Goal: Contribute content: Contribute content

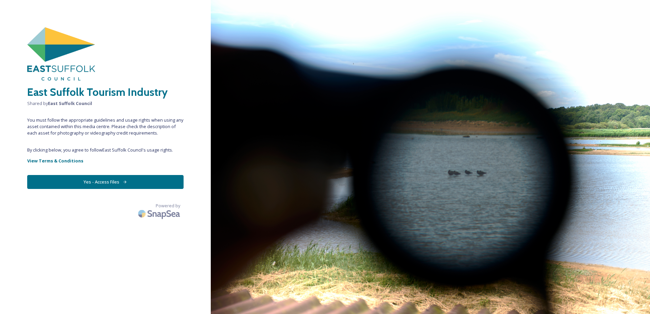
click at [125, 181] on icon at bounding box center [124, 181] width 3 height 3
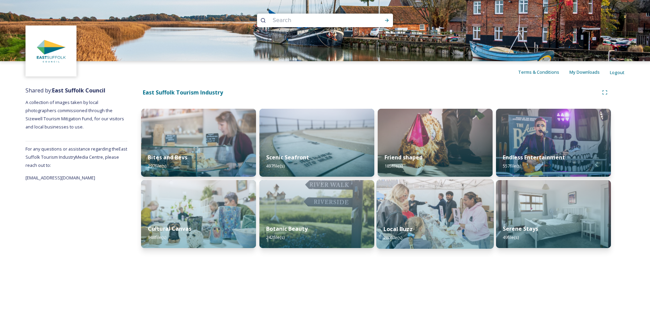
click at [427, 203] on img at bounding box center [434, 213] width 117 height 69
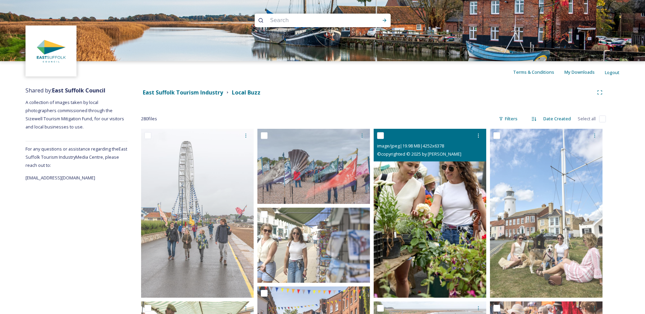
click at [426, 232] on img at bounding box center [429, 213] width 112 height 169
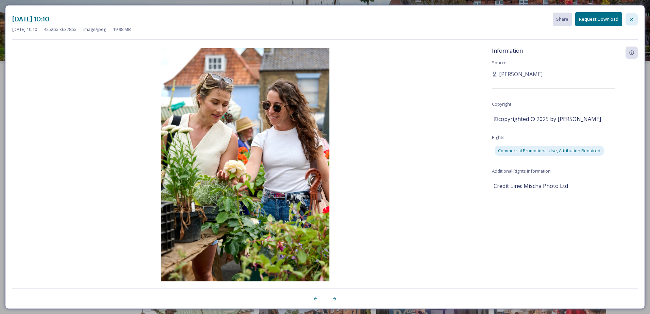
click at [519, 23] on div at bounding box center [631, 19] width 12 height 12
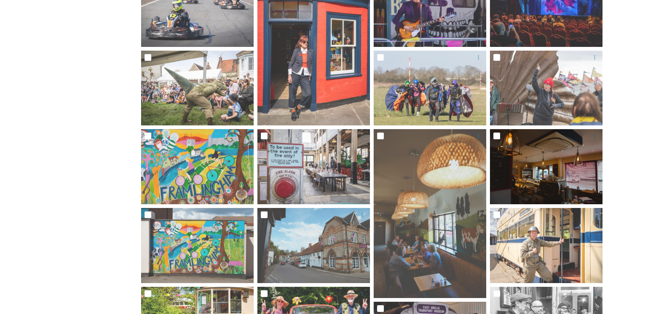
scroll to position [492, 0]
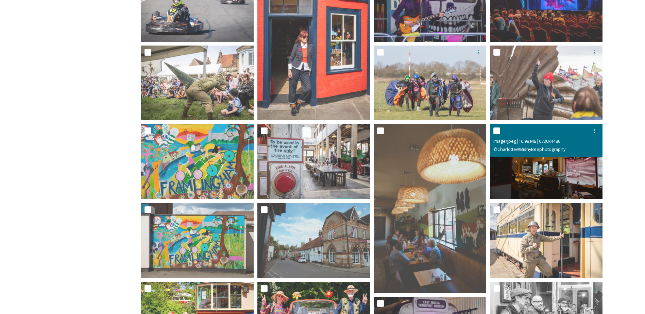
click at [519, 157] on img at bounding box center [546, 161] width 112 height 75
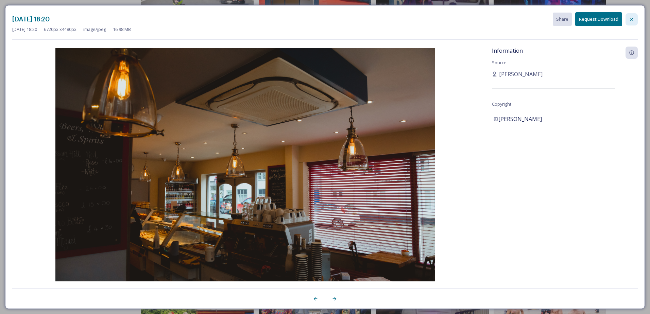
click at [519, 16] on div at bounding box center [631, 19] width 12 height 12
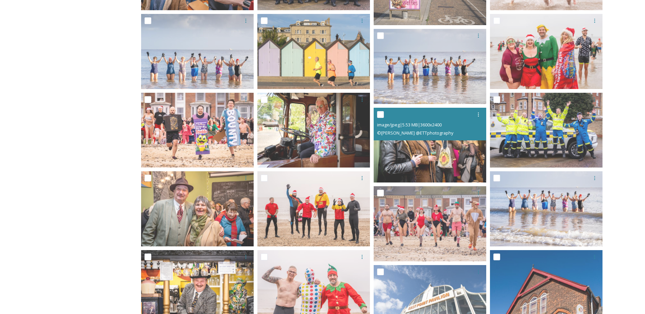
scroll to position [919, 0]
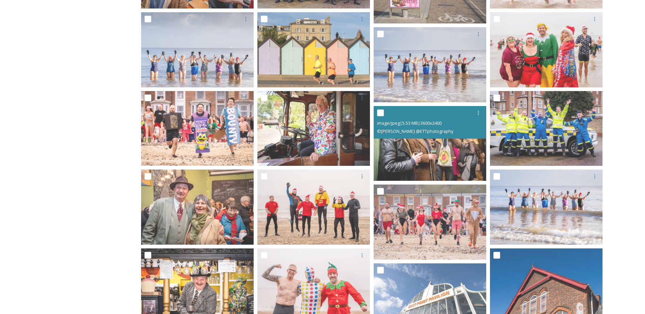
click at [409, 157] on img at bounding box center [429, 143] width 112 height 75
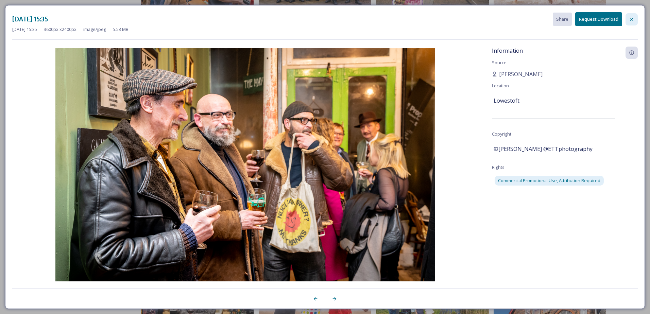
click at [519, 16] on div at bounding box center [631, 19] width 12 height 12
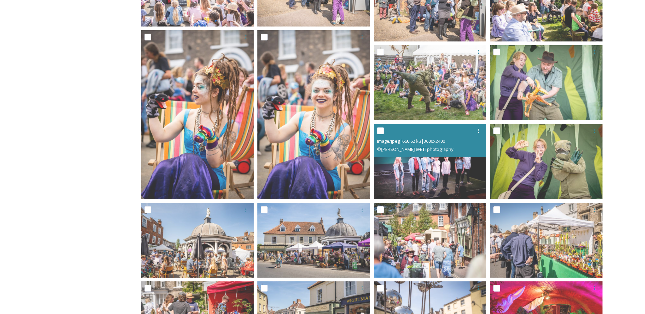
scroll to position [1533, 0]
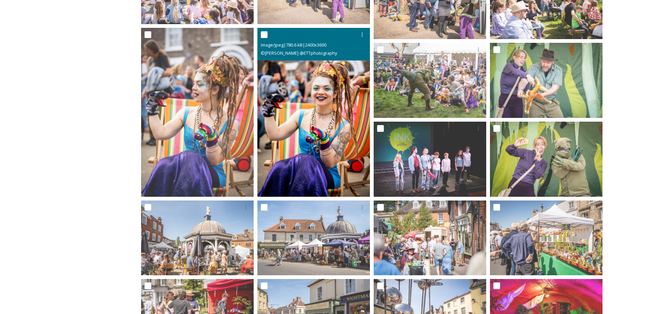
click at [345, 129] on img at bounding box center [313, 112] width 112 height 169
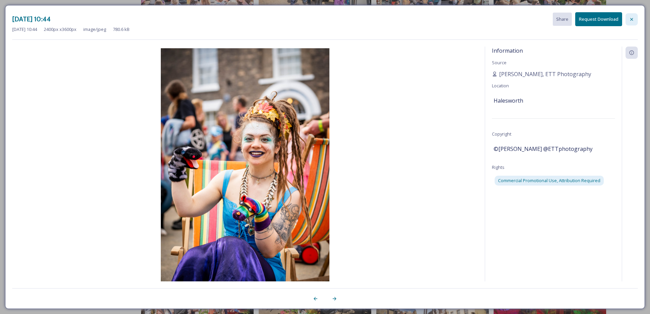
click at [519, 19] on icon at bounding box center [631, 19] width 5 height 5
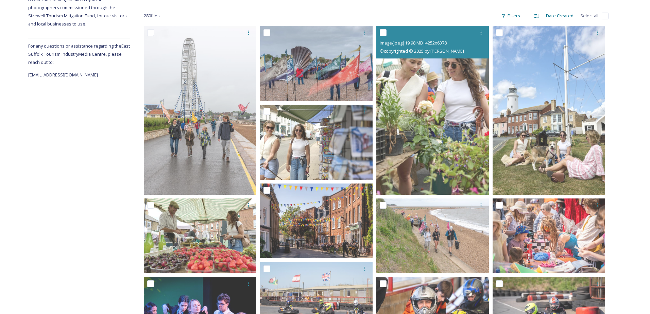
scroll to position [0, 0]
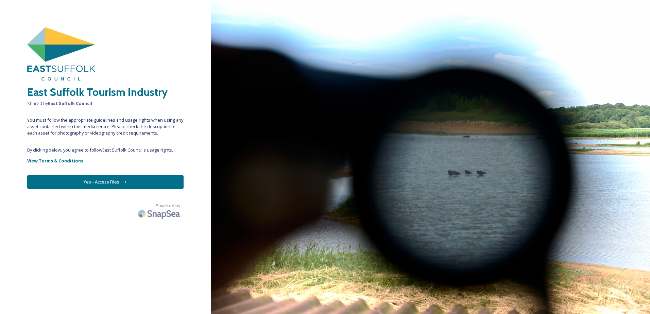
click at [123, 183] on icon at bounding box center [125, 182] width 4 height 4
click at [110, 178] on button "Yes - Access Files" at bounding box center [105, 182] width 156 height 14
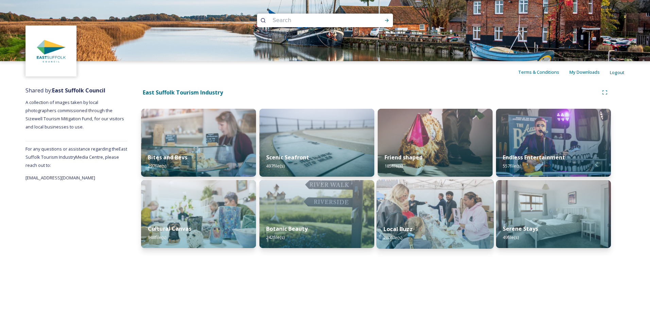
click at [422, 220] on div "Local Buzz 280 file(s)" at bounding box center [434, 233] width 117 height 31
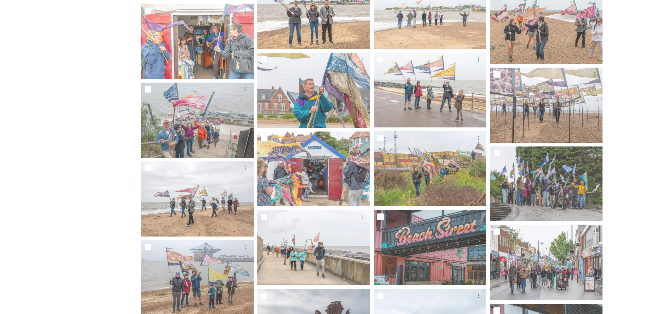
scroll to position [4167, 0]
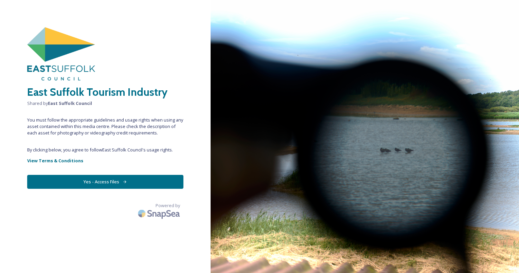
click at [133, 182] on button "Yes - Access Files" at bounding box center [105, 182] width 156 height 14
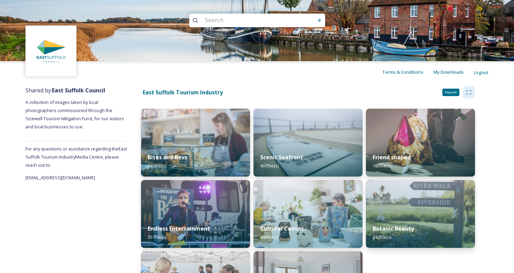
click at [469, 94] on icon at bounding box center [468, 92] width 5 height 5
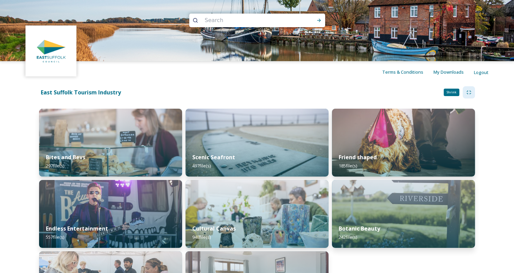
click at [469, 94] on icon at bounding box center [468, 92] width 5 height 5
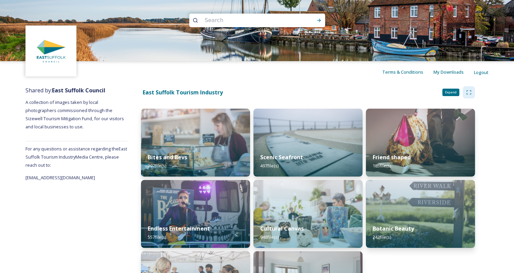
click at [470, 90] on icon at bounding box center [468, 92] width 5 height 5
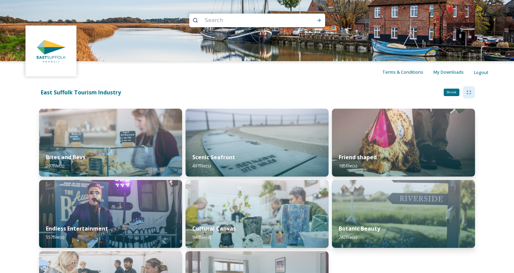
click at [472, 92] on div "Shrink" at bounding box center [469, 92] width 12 height 12
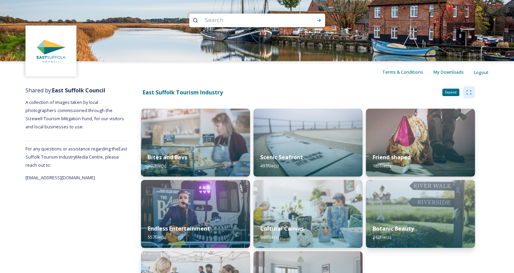
click at [472, 92] on div "Expand" at bounding box center [469, 92] width 12 height 12
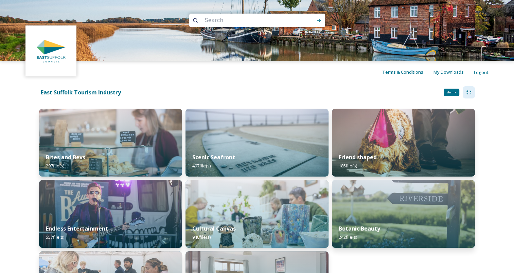
click at [472, 92] on div "Shrink" at bounding box center [469, 92] width 12 height 12
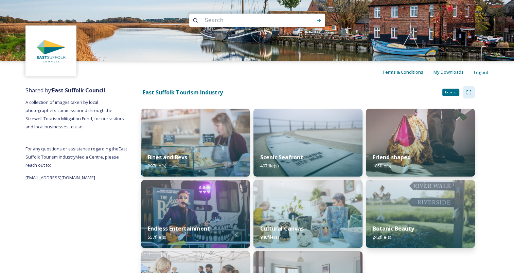
click at [472, 92] on div "Expand" at bounding box center [469, 92] width 12 height 12
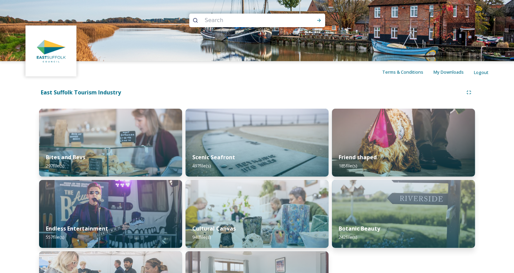
click at [494, 131] on div "Shared by: East Suffolk Council A collection of images taken by local photograp…" at bounding box center [257, 204] width 514 height 243
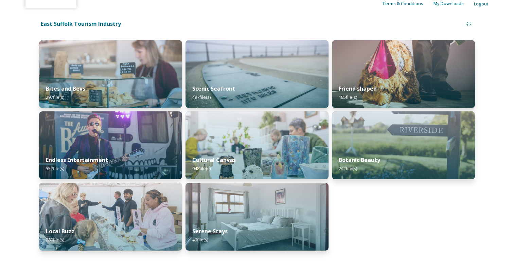
scroll to position [69, 0]
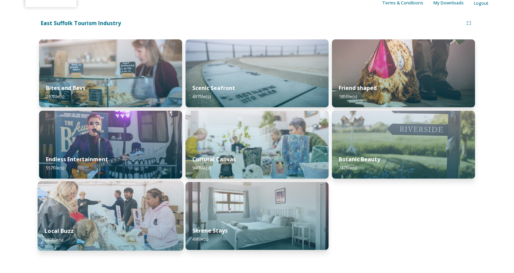
click at [148, 208] on img at bounding box center [111, 215] width 146 height 69
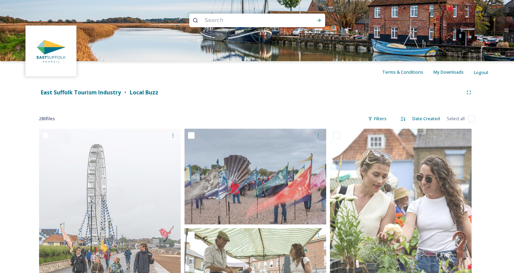
click at [243, 21] on input at bounding box center [247, 20] width 93 height 15
type input "Dog"
click at [323, 20] on div "Run Search" at bounding box center [319, 20] width 12 height 12
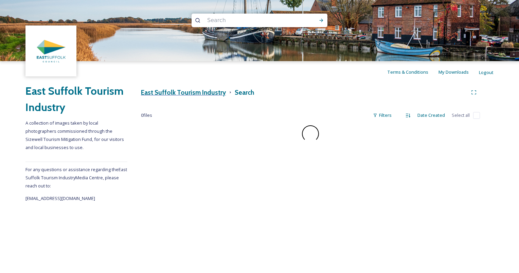
click at [208, 94] on h3 "East Suffolk Tourism Industry" at bounding box center [183, 93] width 85 height 10
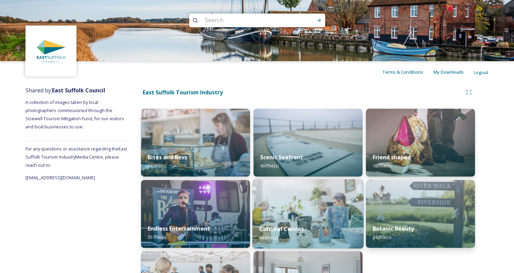
scroll to position [53, 0]
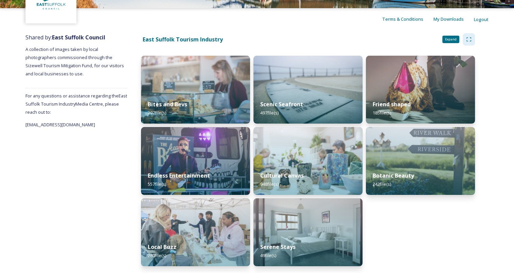
click at [463, 42] on div "Expand" at bounding box center [469, 39] width 12 height 12
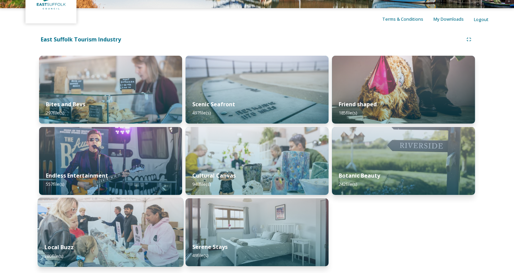
click at [143, 230] on img at bounding box center [111, 232] width 146 height 69
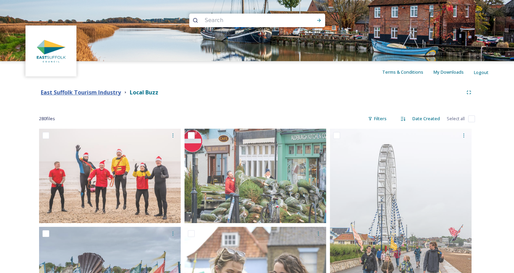
click at [107, 96] on strong "East Suffolk Tourism Industry" at bounding box center [81, 92] width 80 height 7
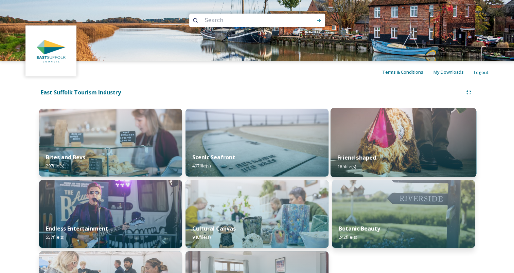
click at [412, 143] on img at bounding box center [404, 142] width 146 height 69
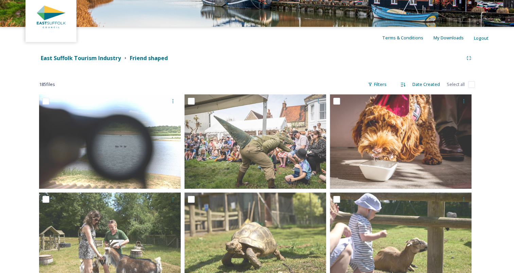
scroll to position [35, 0]
click at [469, 60] on div "Shrink" at bounding box center [469, 58] width 12 height 12
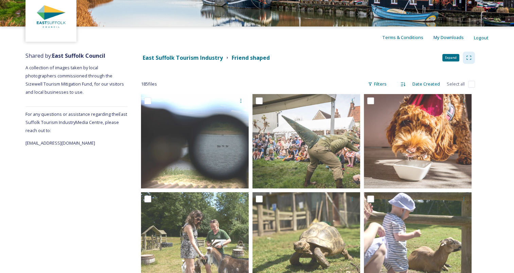
click at [469, 60] on div "Expand" at bounding box center [469, 58] width 12 height 12
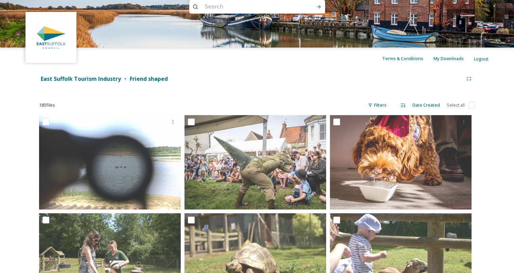
scroll to position [0, 0]
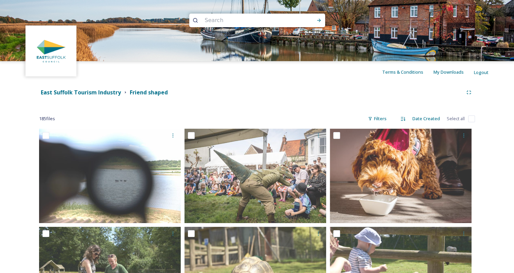
click at [472, 90] on div "Shrink" at bounding box center [469, 92] width 12 height 12
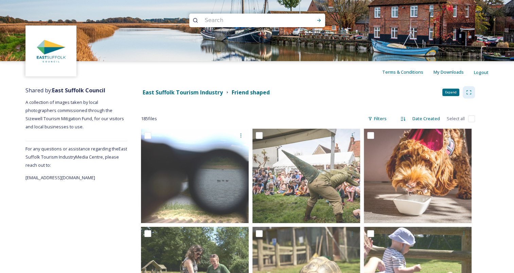
click at [472, 90] on div "Expand" at bounding box center [469, 92] width 12 height 12
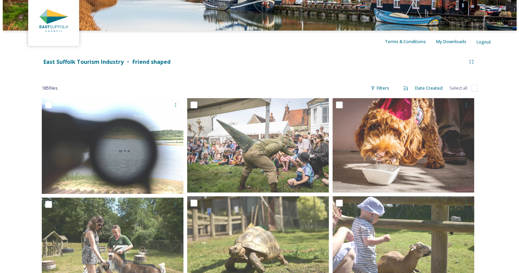
scroll to position [35, 0]
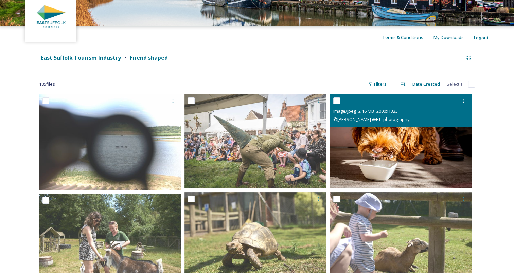
click at [404, 144] on img at bounding box center [401, 141] width 142 height 94
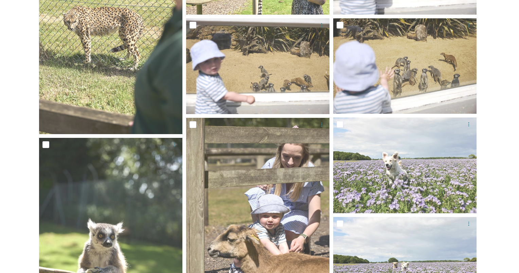
scroll to position [613, 0]
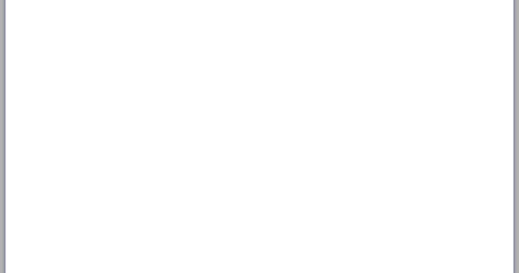
drag, startPoint x: 509, startPoint y: 0, endPoint x: 492, endPoint y: 141, distance: 141.7
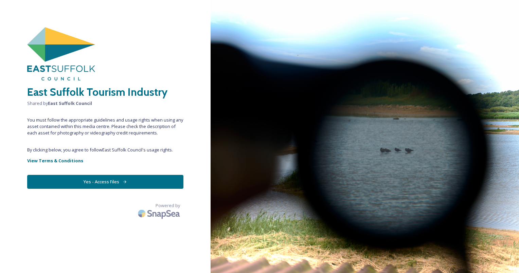
click at [165, 182] on button "Yes - Access Files" at bounding box center [105, 182] width 156 height 14
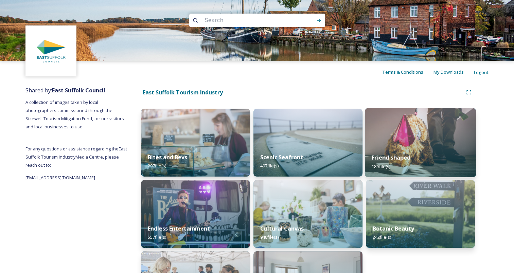
click at [436, 150] on div "Friend shaped 185 file(s)" at bounding box center [420, 161] width 111 height 31
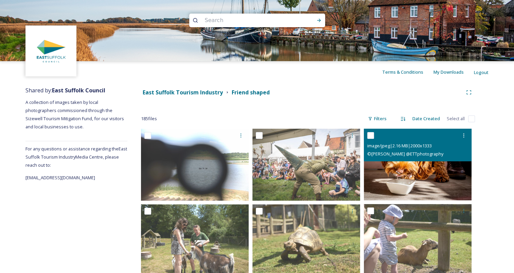
click at [428, 174] on img at bounding box center [418, 165] width 108 height 72
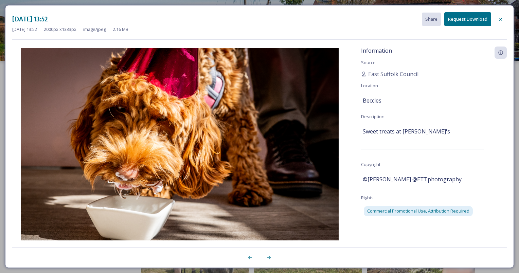
click at [469, 22] on button "Request Download" at bounding box center [467, 19] width 47 height 14
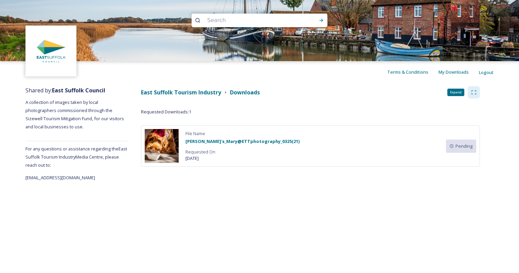
click at [473, 92] on icon at bounding box center [473, 92] width 5 height 5
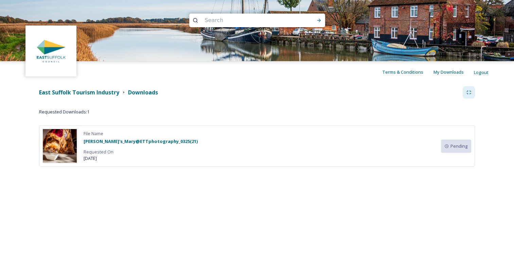
click at [424, 233] on div "Terms & Conditions My Downloads Logout Shared by: East Suffolk Council A collec…" at bounding box center [257, 136] width 514 height 273
click at [468, 93] on icon at bounding box center [468, 92] width 5 height 5
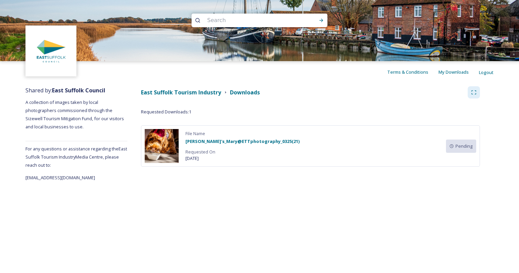
click at [239, 143] on strong "Rao's_Mary@ETTphotography_0325(21)" at bounding box center [243, 141] width 114 height 6
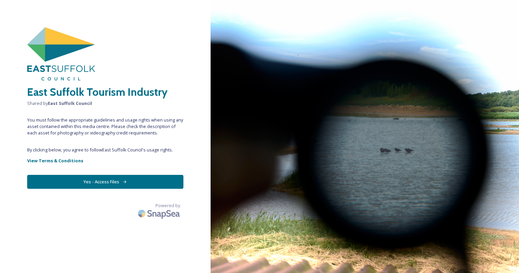
click at [114, 184] on button "Yes - Access Files" at bounding box center [105, 182] width 156 height 14
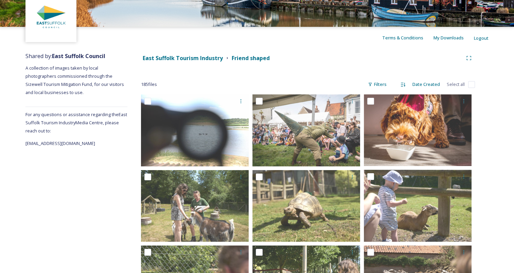
scroll to position [35, 0]
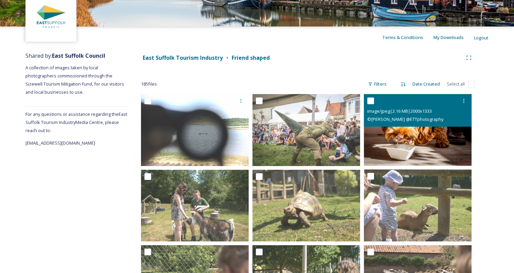
click at [413, 135] on img at bounding box center [418, 130] width 108 height 72
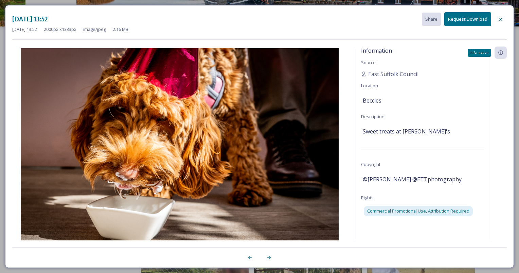
click at [501, 55] on div "Information" at bounding box center [501, 53] width 12 height 12
click at [498, 21] on icon at bounding box center [500, 19] width 5 height 5
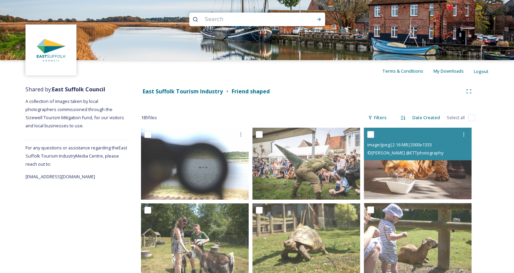
scroll to position [0, 0]
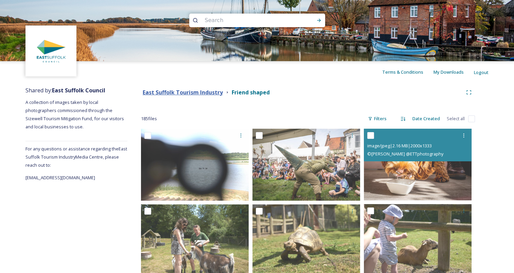
click at [180, 91] on strong "East Suffolk Tourism Industry" at bounding box center [183, 92] width 80 height 7
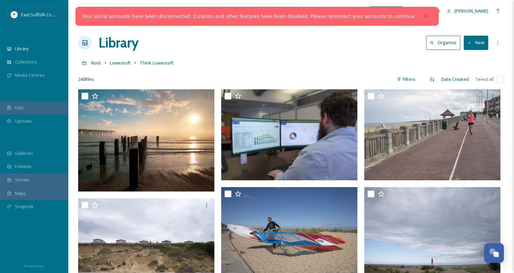
click at [483, 44] on button "New" at bounding box center [476, 43] width 24 height 14
click at [483, 58] on span "File Upload" at bounding box center [473, 58] width 22 height 6
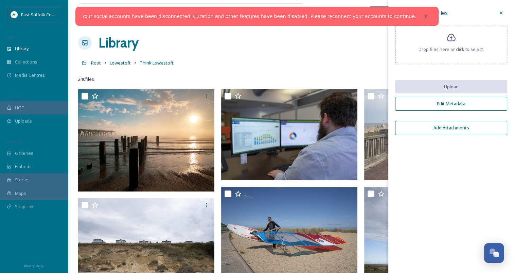
click at [464, 40] on div "Drop files here or click to select." at bounding box center [451, 44] width 112 height 37
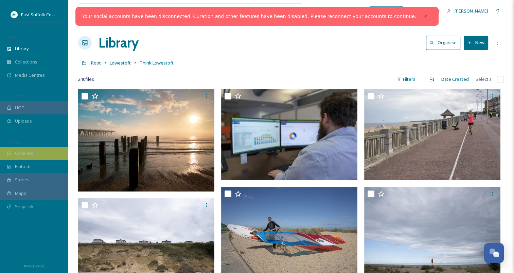
click at [29, 150] on span "Galleries" at bounding box center [24, 153] width 18 height 6
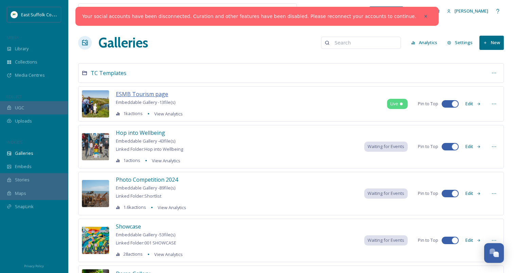
click at [149, 96] on span "ESMB Tourism page" at bounding box center [142, 93] width 52 height 7
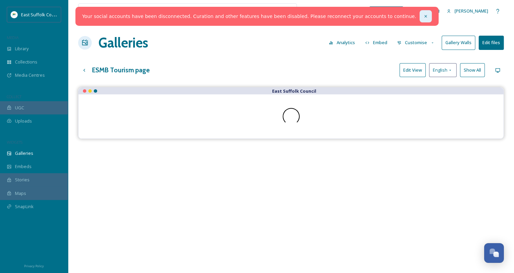
click at [423, 17] on icon at bounding box center [425, 16] width 5 height 5
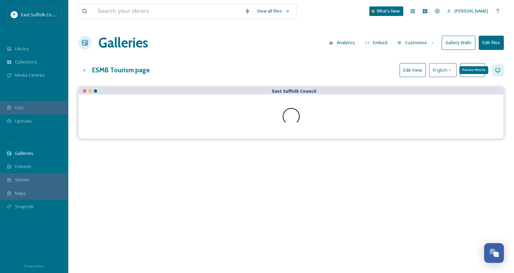
click at [495, 69] on icon at bounding box center [497, 70] width 5 height 5
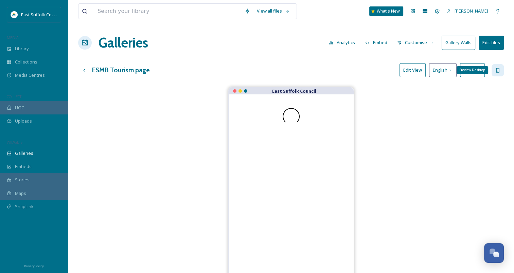
click at [495, 69] on icon at bounding box center [497, 70] width 5 height 5
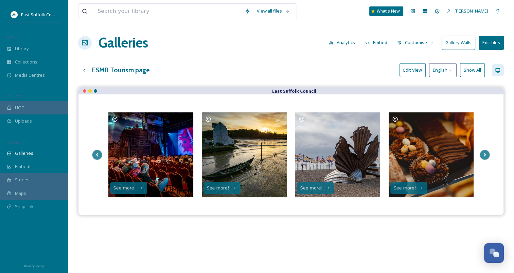
click at [488, 47] on button "Edit files" at bounding box center [491, 43] width 25 height 14
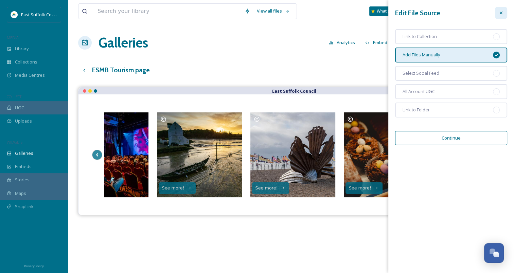
click at [501, 13] on icon at bounding box center [501, 13] width 3 height 3
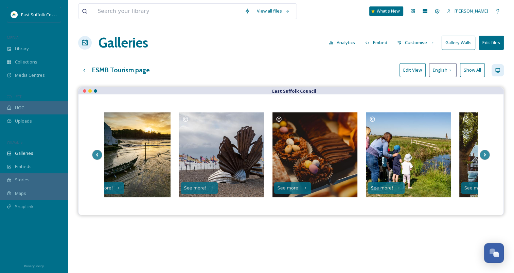
click at [421, 43] on button "Customise" at bounding box center [416, 42] width 45 height 13
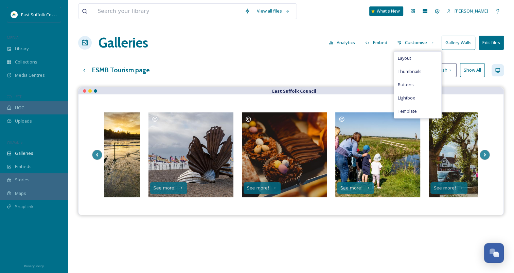
click at [421, 43] on button "Customise" at bounding box center [416, 42] width 45 height 13
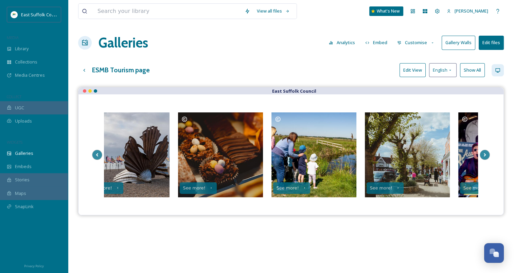
click at [298, 92] on strong "East Suffolk Council" at bounding box center [294, 91] width 44 height 6
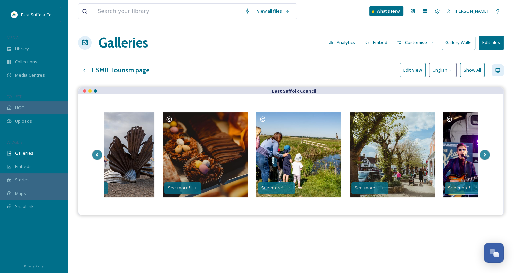
click at [315, 100] on div "See more! See more! See more! See more! See more! See more! See more! See more!…" at bounding box center [290, 154] width 425 height 121
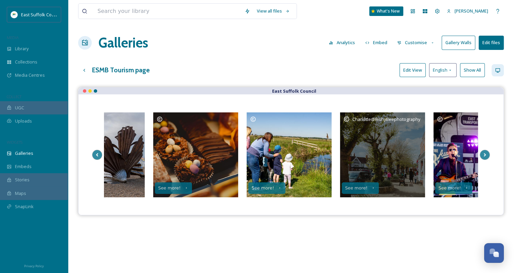
click at [366, 139] on div "Charlotte@BishyBeephotography" at bounding box center [382, 154] width 85 height 85
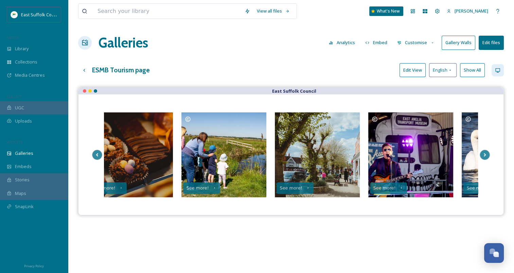
click at [474, 69] on button "Show All" at bounding box center [472, 70] width 25 height 14
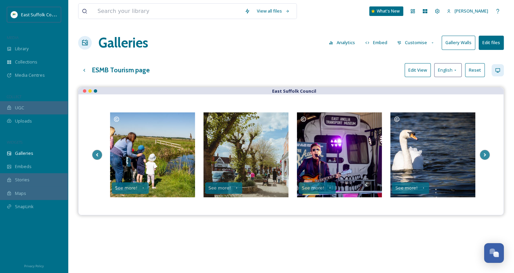
click at [416, 73] on button "Edit View" at bounding box center [418, 70] width 26 height 14
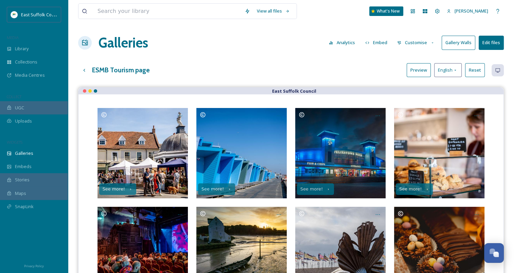
click at [416, 73] on button "Preview" at bounding box center [419, 70] width 24 height 14
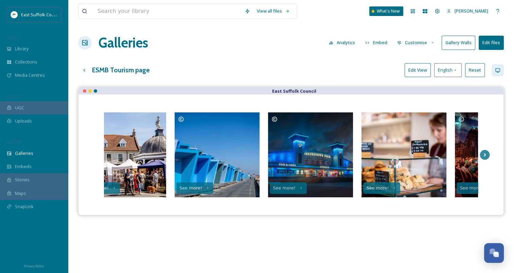
click at [416, 73] on button "Edit View" at bounding box center [418, 70] width 26 height 14
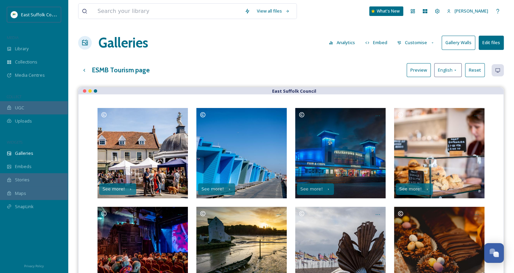
click at [422, 71] on button "Preview" at bounding box center [419, 70] width 24 height 14
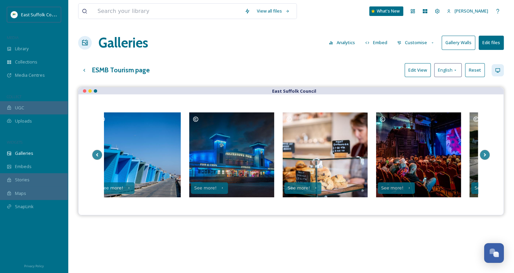
click at [462, 42] on button "Gallery Walls" at bounding box center [459, 43] width 34 height 14
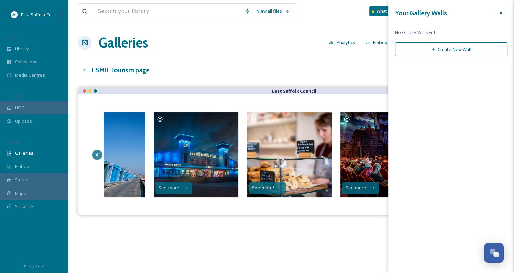
click at [500, 10] on icon at bounding box center [500, 12] width 5 height 5
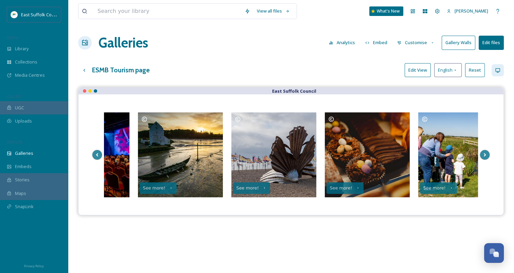
click at [491, 122] on div "See more! See more! See more! See more! See more! See more! See more! See more!…" at bounding box center [290, 154] width 425 height 121
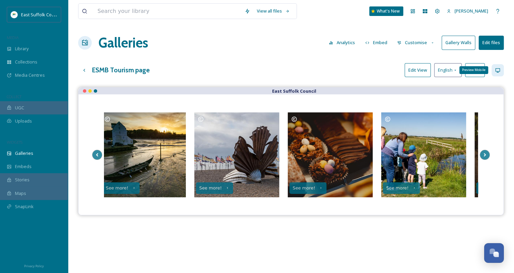
click at [498, 70] on icon at bounding box center [497, 70] width 5 height 5
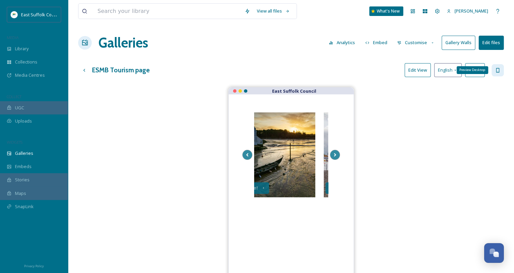
click at [498, 70] on icon at bounding box center [497, 70] width 5 height 5
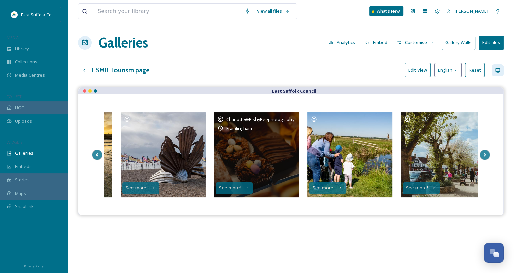
click at [290, 126] on div "Framlingham" at bounding box center [256, 128] width 78 height 8
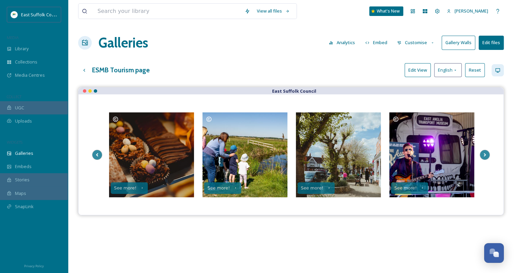
click at [421, 44] on button "Customise" at bounding box center [416, 42] width 45 height 13
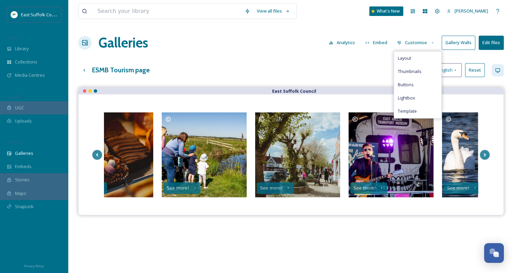
click at [331, 72] on div "ESMB Tourism page Edit View English Reset" at bounding box center [291, 70] width 426 height 14
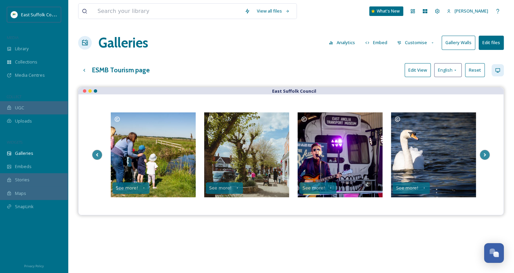
click at [496, 45] on button "Edit files" at bounding box center [491, 43] width 25 height 14
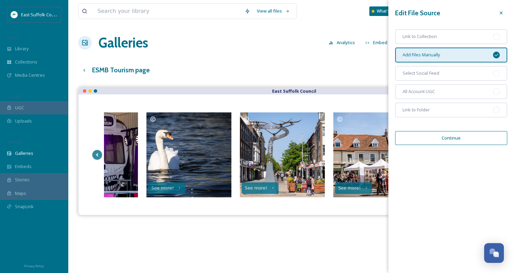
click at [468, 139] on button "Continue" at bounding box center [451, 138] width 112 height 14
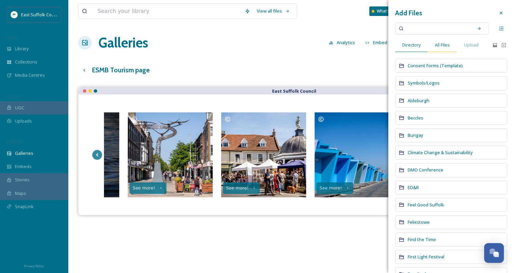
click at [442, 49] on div "All Files" at bounding box center [442, 45] width 29 height 14
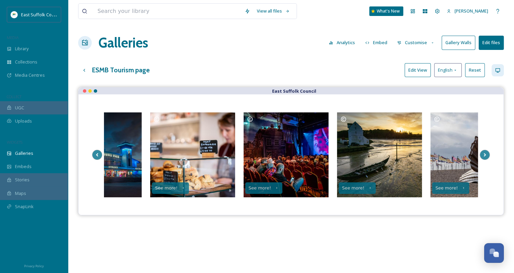
click at [492, 43] on button "Edit files" at bounding box center [491, 43] width 25 height 14
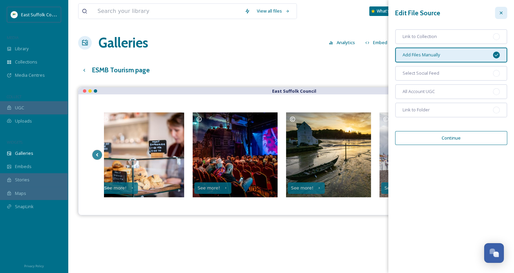
click at [501, 14] on icon at bounding box center [500, 12] width 5 height 5
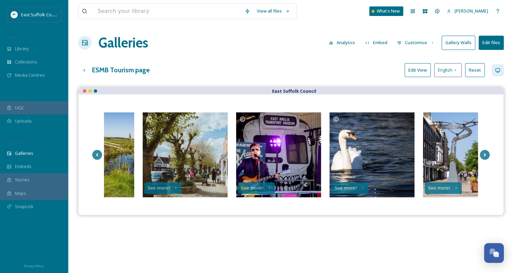
click at [485, 42] on button "Edit files" at bounding box center [491, 43] width 25 height 14
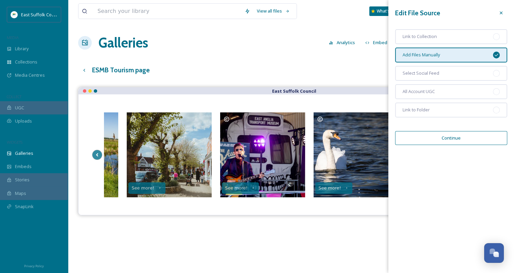
click at [456, 142] on button "Continue" at bounding box center [451, 138] width 112 height 14
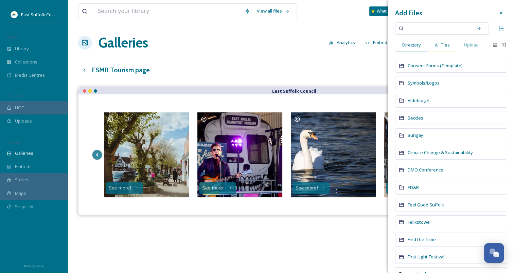
click at [446, 45] on span "All Files" at bounding box center [442, 45] width 15 height 6
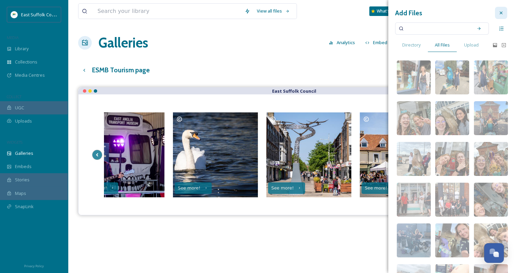
click at [498, 13] on icon at bounding box center [500, 12] width 5 height 5
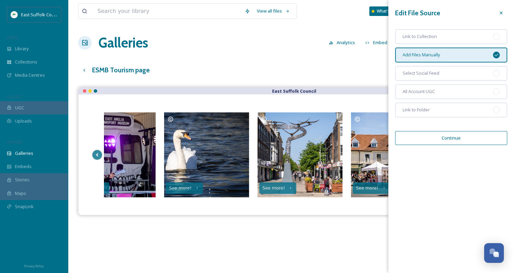
click at [497, 13] on div at bounding box center [501, 13] width 12 height 12
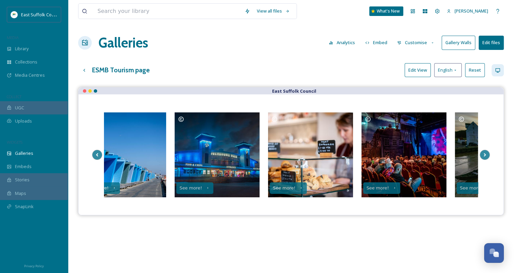
click at [497, 43] on button "Edit files" at bounding box center [491, 43] width 25 height 14
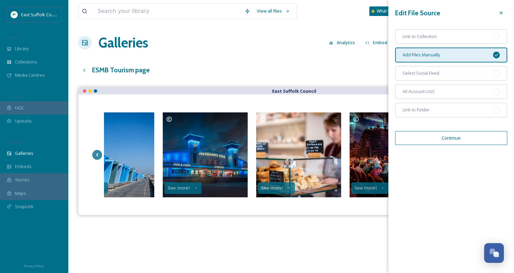
click at [457, 145] on div "Edit File Source Link to Collection Add Files Manually Select Social Feed All A…" at bounding box center [451, 76] width 126 height 152
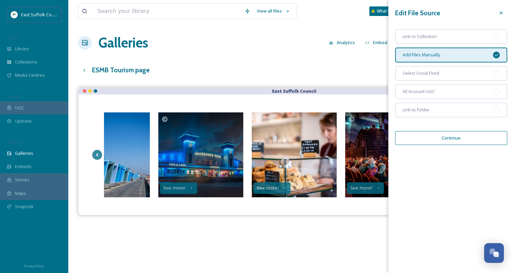
click at [455, 140] on button "Continue" at bounding box center [451, 138] width 112 height 14
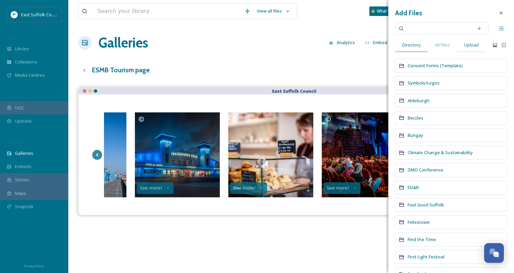
click at [470, 44] on span "Upload" at bounding box center [471, 45] width 15 height 6
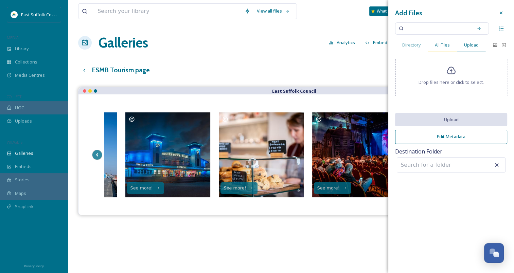
click at [442, 47] on span "All Files" at bounding box center [442, 45] width 15 height 6
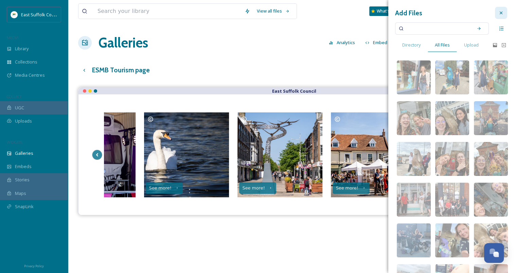
click at [500, 14] on icon at bounding box center [501, 13] width 3 height 3
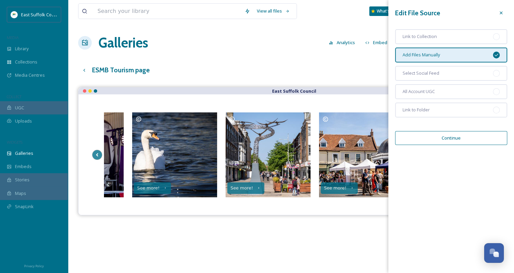
click at [497, 14] on div at bounding box center [501, 13] width 12 height 12
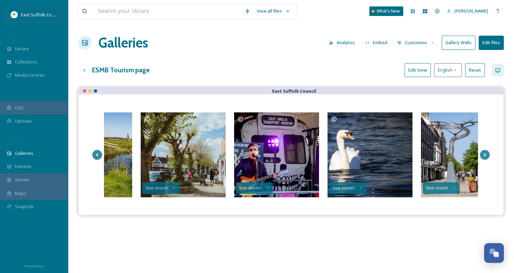
click at [493, 43] on button "Edit files" at bounding box center [491, 43] width 25 height 14
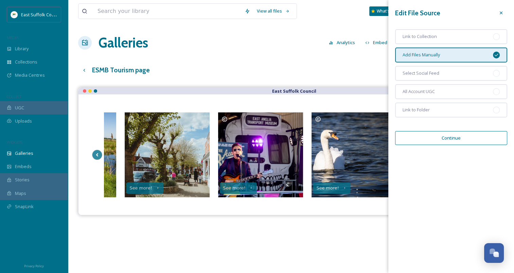
click at [468, 140] on button "Continue" at bounding box center [451, 138] width 112 height 14
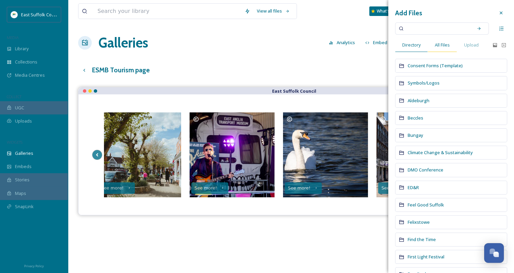
click at [442, 42] on span "All Files" at bounding box center [442, 45] width 15 height 6
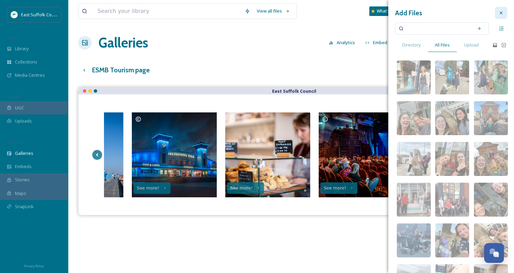
click at [498, 12] on icon at bounding box center [500, 12] width 5 height 5
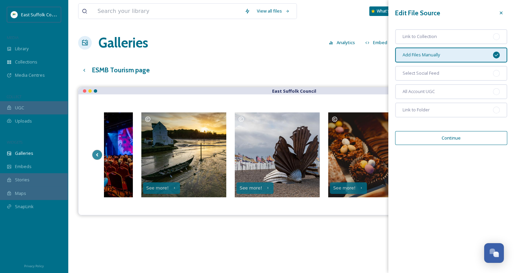
click at [474, 141] on button "Continue" at bounding box center [451, 138] width 112 height 14
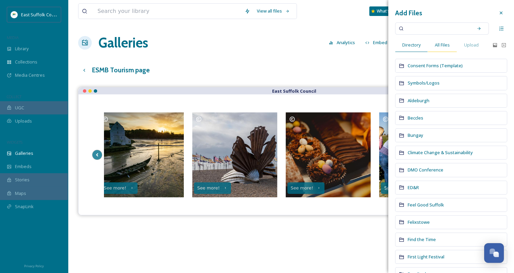
click at [444, 44] on span "All Files" at bounding box center [442, 45] width 15 height 6
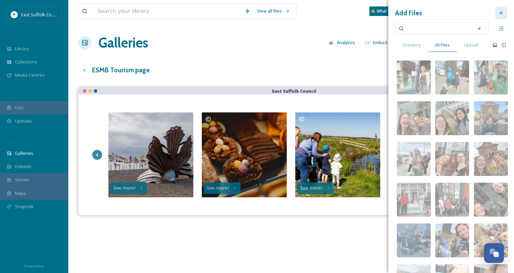
click at [500, 13] on icon at bounding box center [501, 13] width 3 height 3
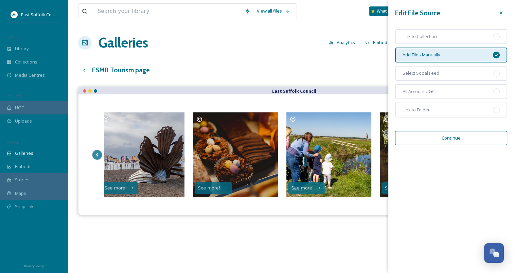
click at [496, 13] on div at bounding box center [501, 13] width 12 height 12
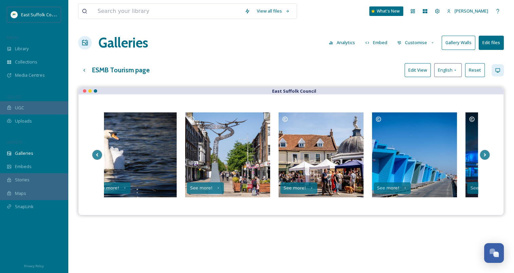
click at [427, 73] on button "Edit View" at bounding box center [418, 70] width 26 height 14
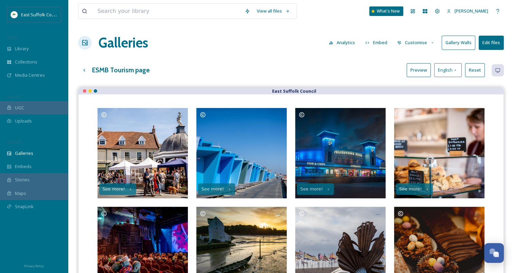
click at [422, 72] on button "Preview" at bounding box center [419, 70] width 24 height 14
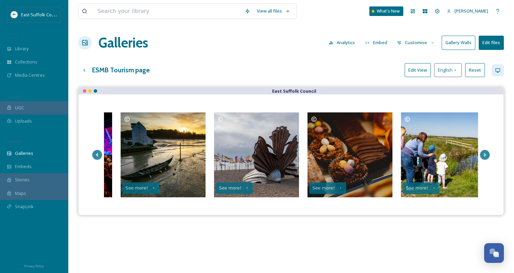
click at [418, 71] on button "Edit View" at bounding box center [418, 70] width 26 height 14
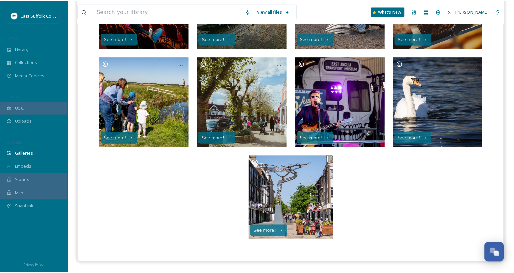
scroll to position [248, 0]
